Goal: Register for event/course

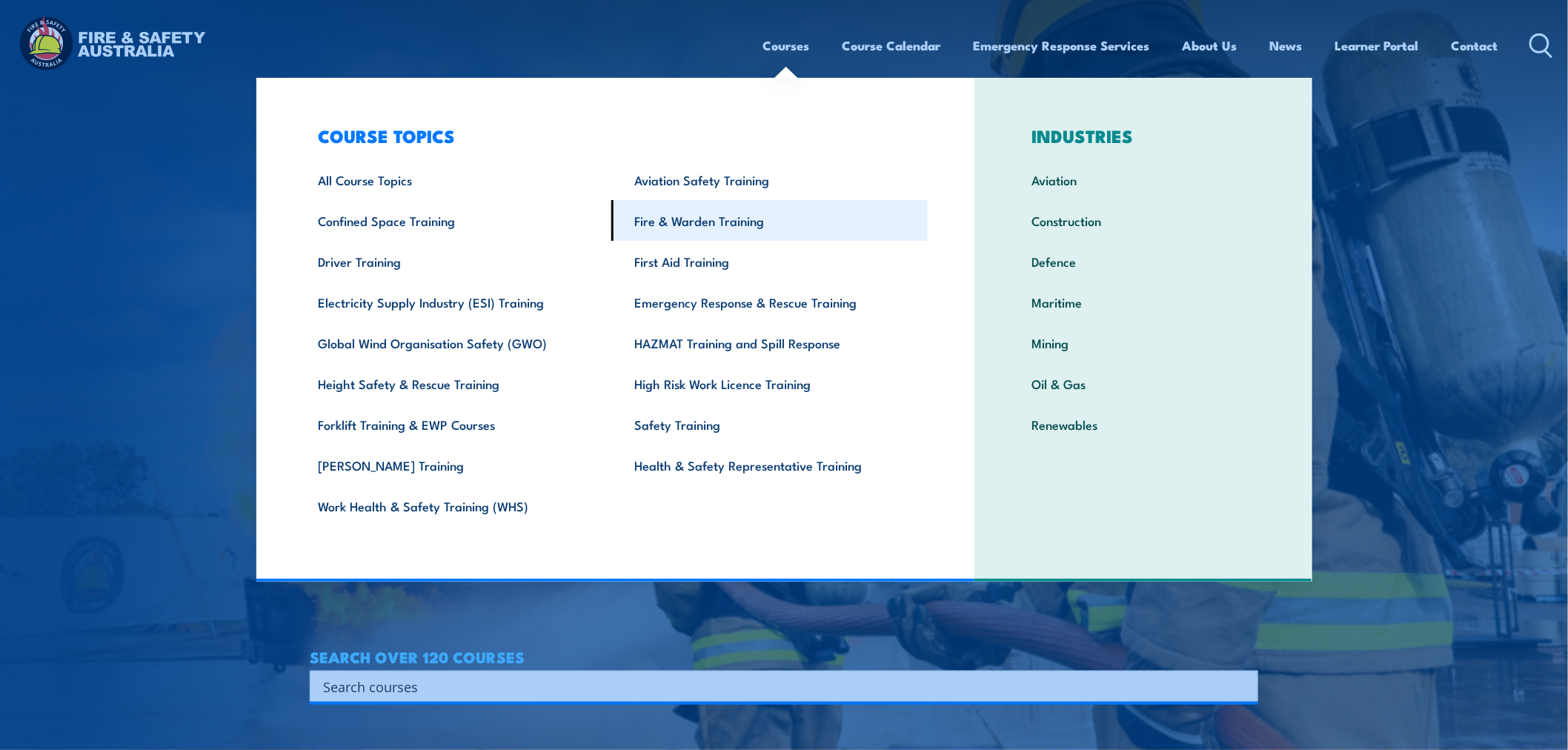
click at [667, 235] on link "Fire & Warden Training" at bounding box center [770, 220] width 317 height 40
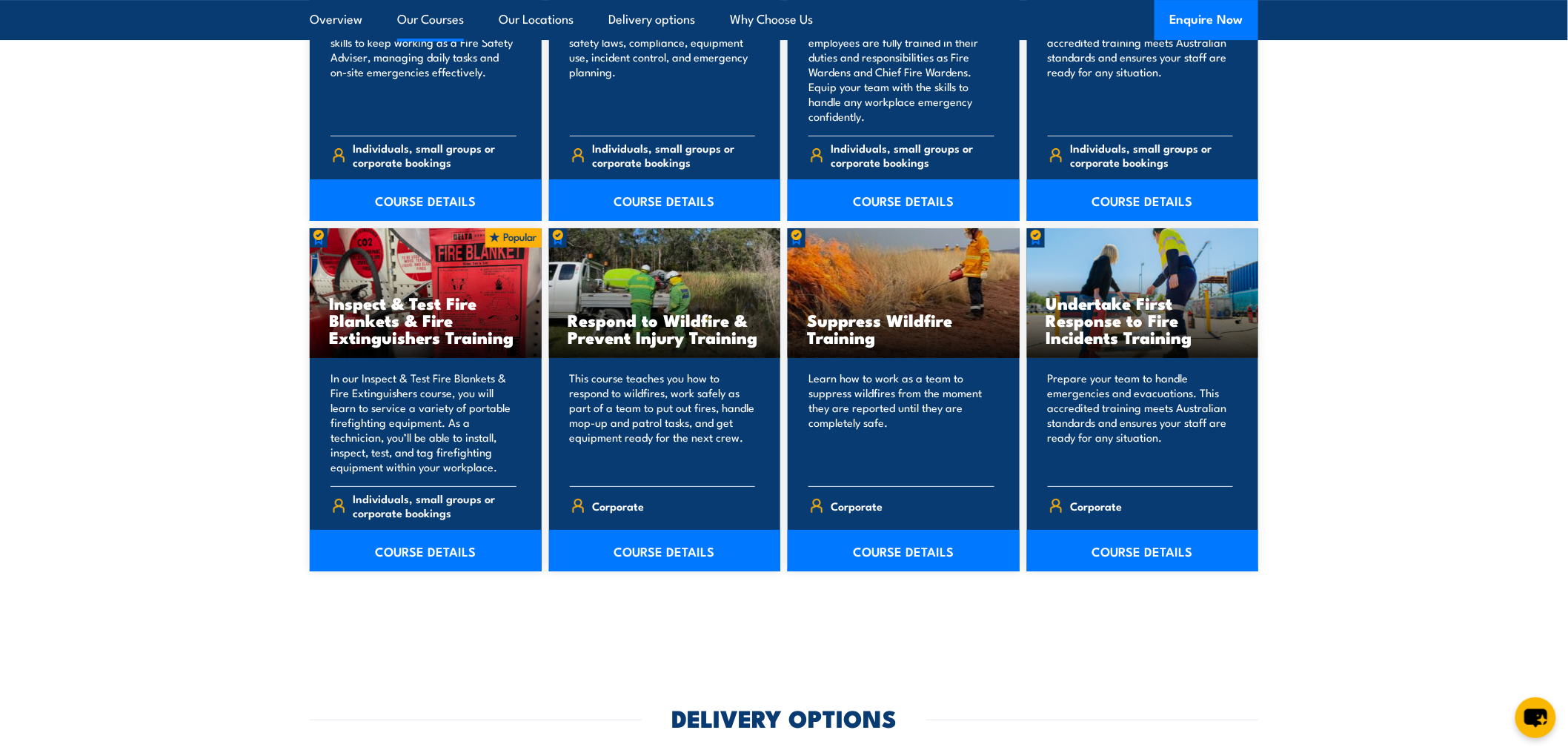
scroll to position [1647, 0]
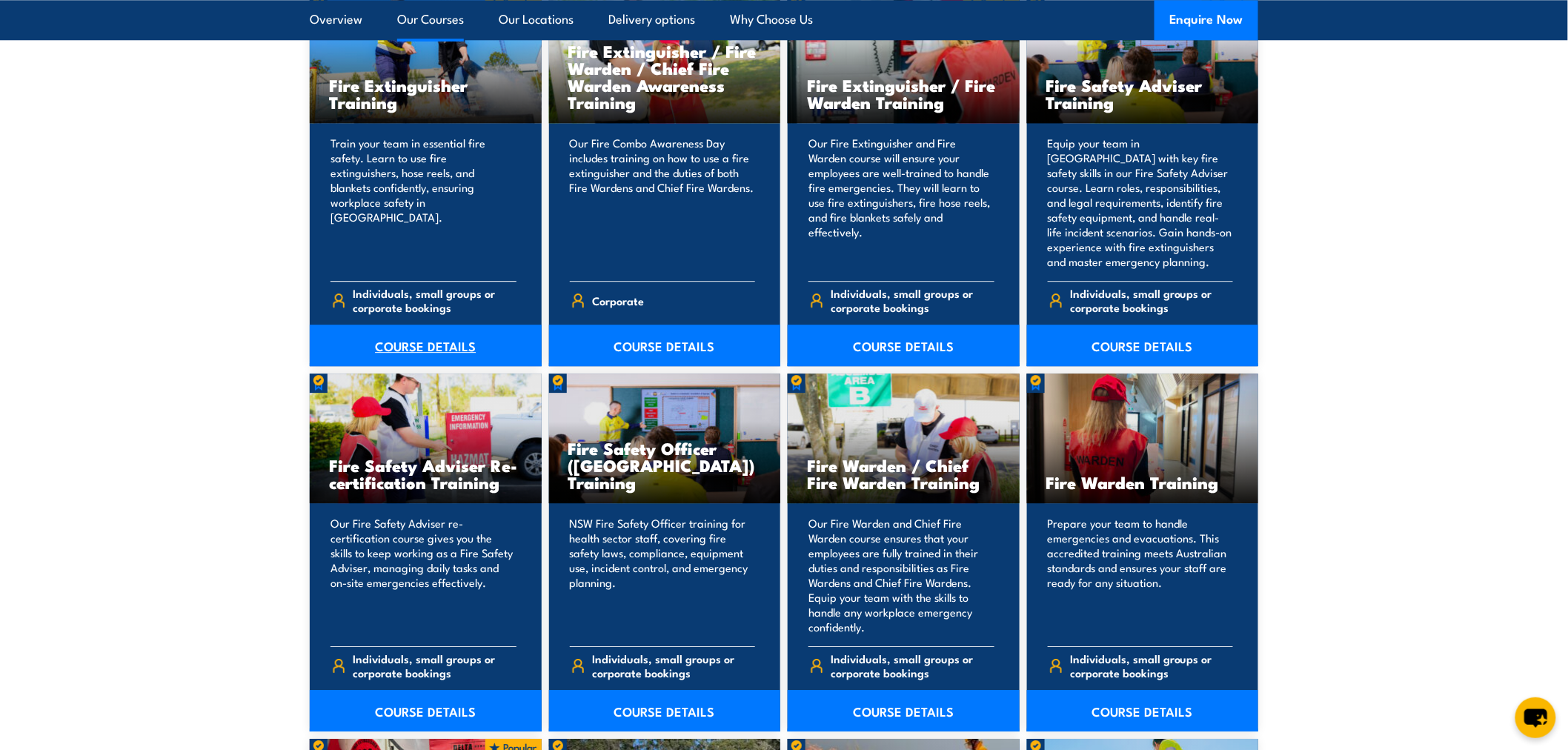
click at [423, 352] on link "COURSE DETAILS" at bounding box center [426, 345] width 232 height 41
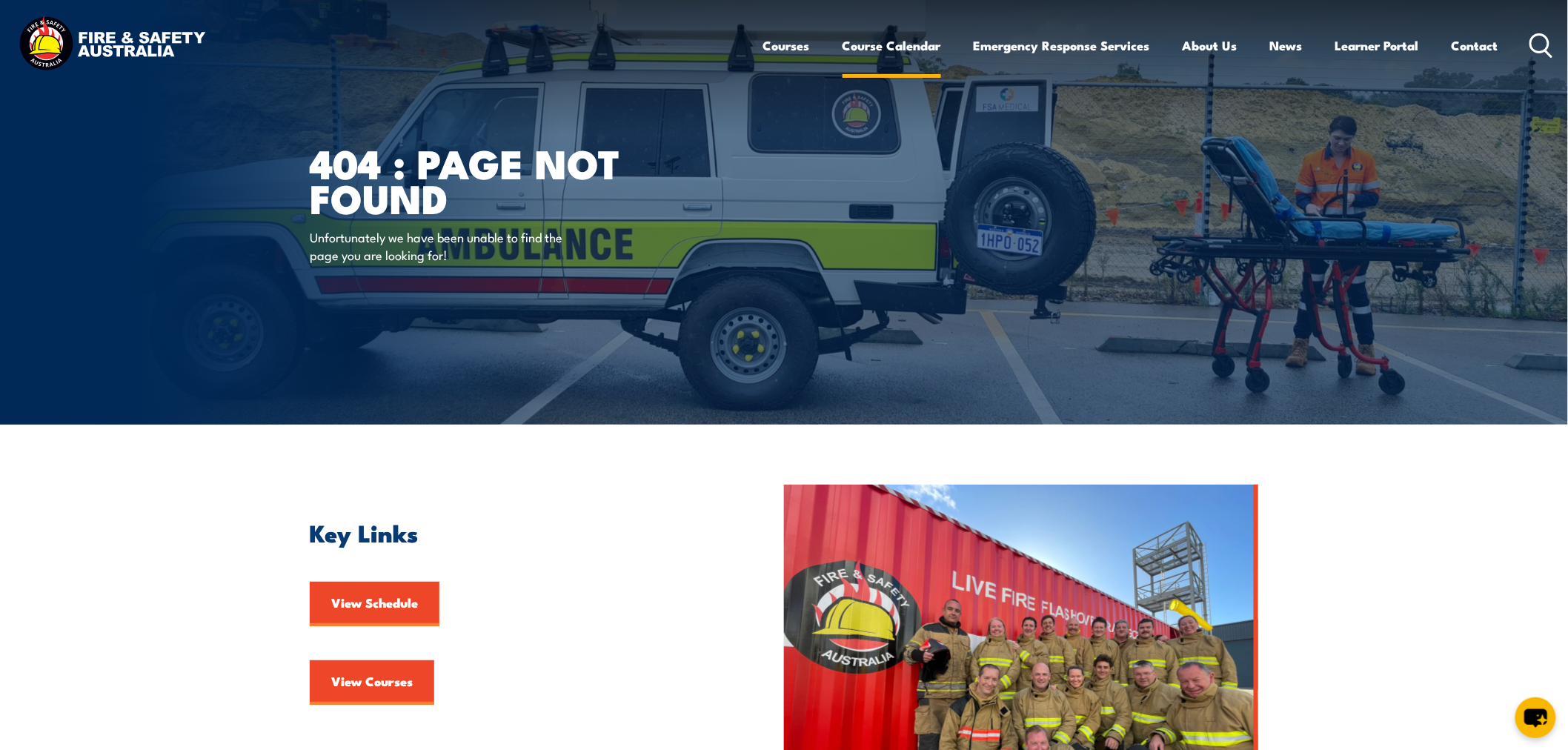
click at [891, 48] on link "Course Calendar" at bounding box center [891, 45] width 99 height 39
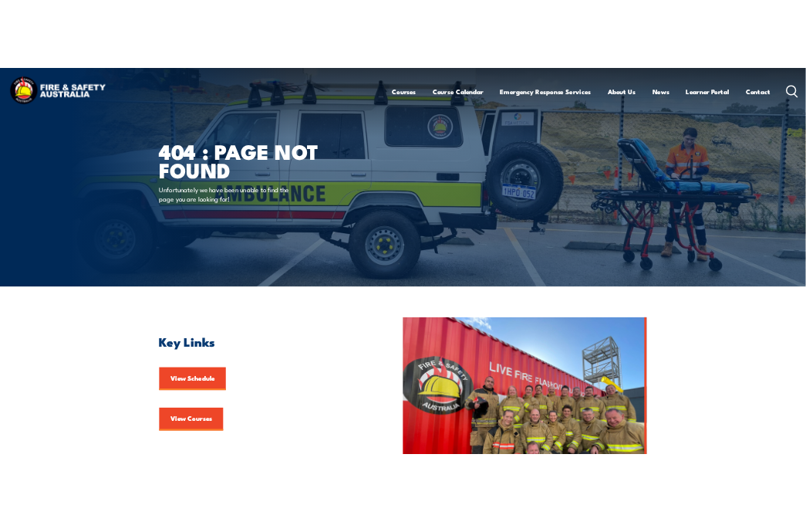
scroll to position [572, 0]
